Goal: Browse casually

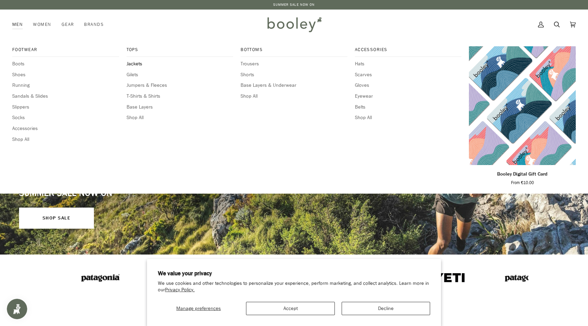
click at [132, 64] on span "Jackets" at bounding box center [179, 63] width 107 height 7
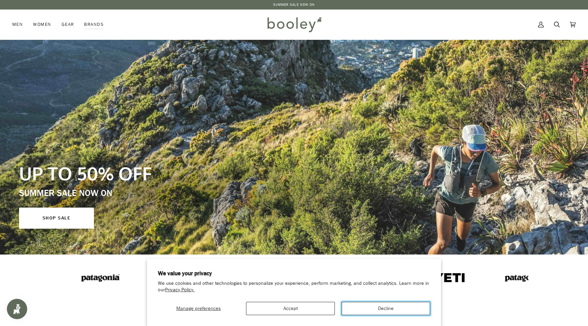
click at [396, 305] on button "Decline" at bounding box center [385, 308] width 88 height 13
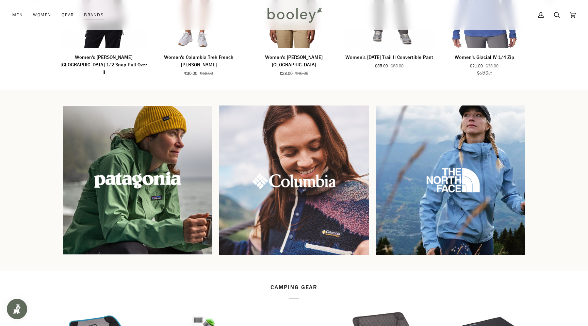
scroll to position [551, 0]
